Goal: Check status: Check status

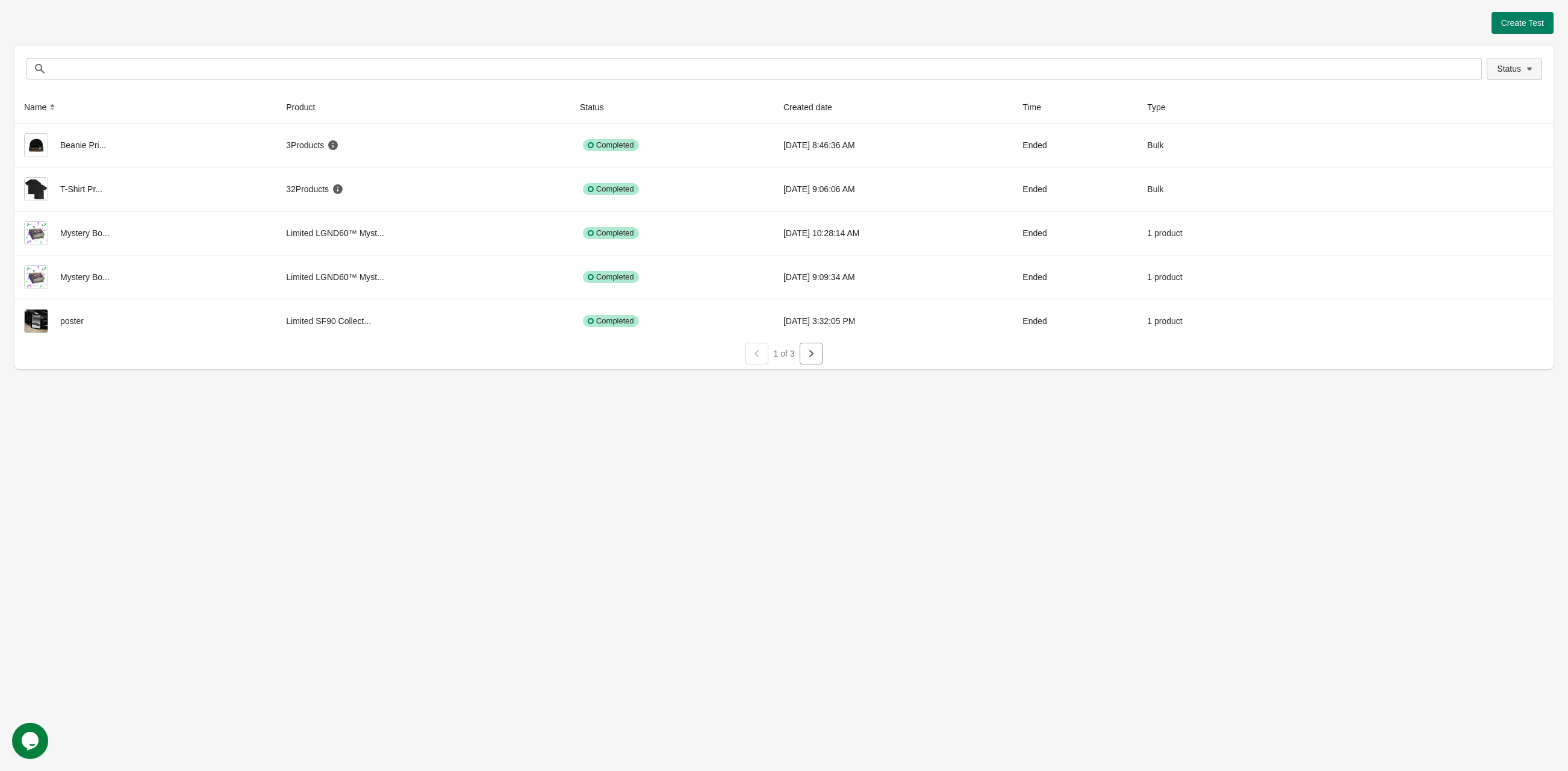
click at [1515, 69] on span "Status" at bounding box center [1509, 68] width 24 height 9
click at [1497, 103] on span "Running" at bounding box center [1505, 100] width 31 height 12
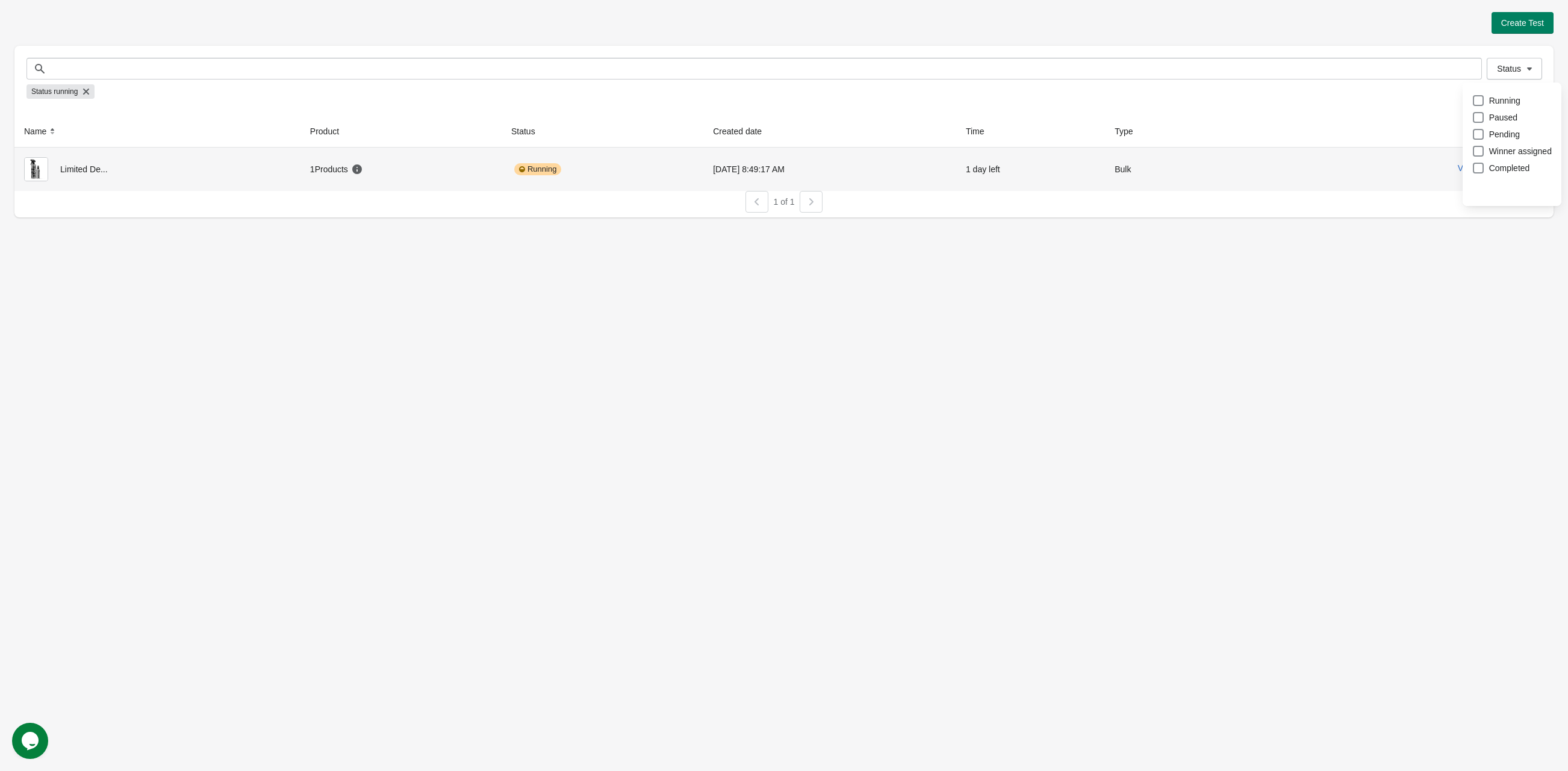
click at [224, 176] on div "Limited De..." at bounding box center [158, 169] width 267 height 24
click at [1489, 166] on button "View results" at bounding box center [1480, 168] width 45 height 9
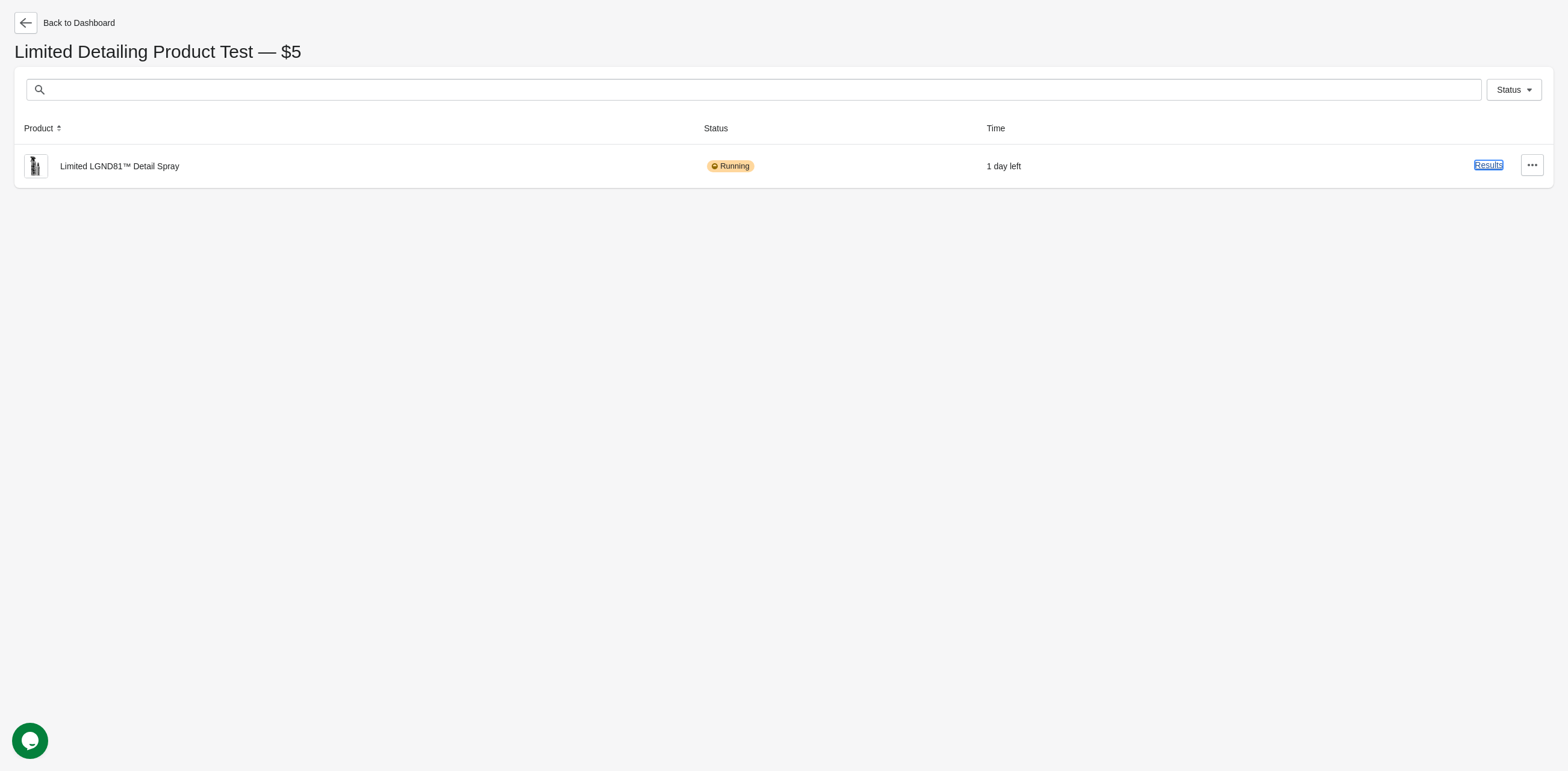
click at [1484, 167] on button "Results" at bounding box center [1489, 164] width 28 height 9
